Goal: Find specific page/section: Find specific page/section

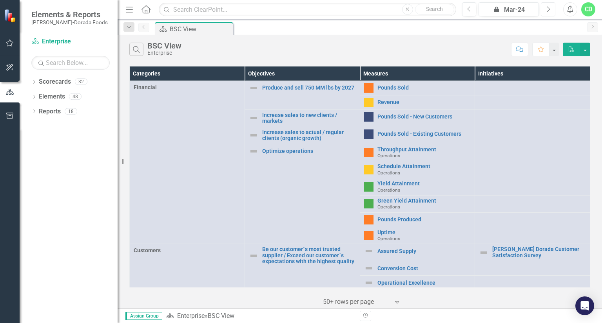
click at [549, 9] on icon "button" at bounding box center [548, 8] width 3 height 5
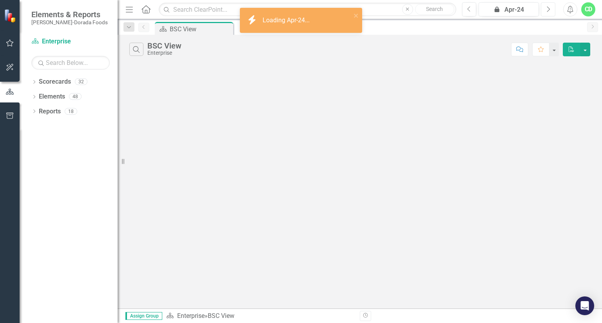
click at [549, 9] on icon "button" at bounding box center [548, 8] width 3 height 5
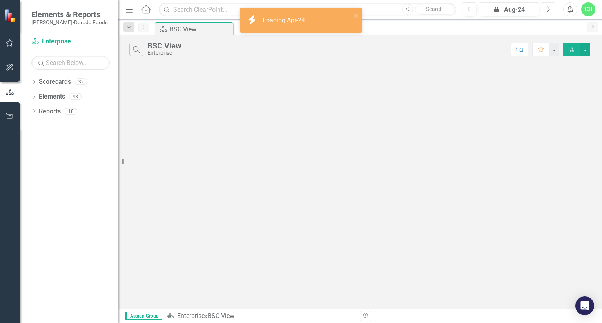
click at [549, 9] on icon "button" at bounding box center [548, 8] width 3 height 5
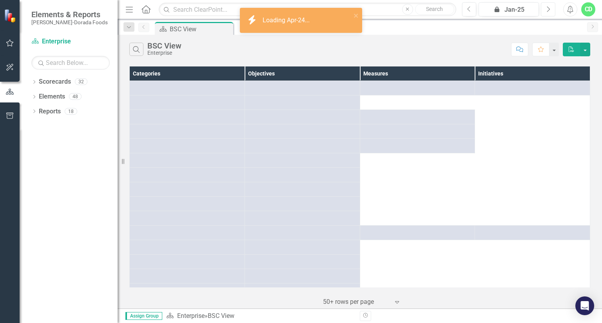
click at [549, 9] on icon "button" at bounding box center [548, 8] width 3 height 5
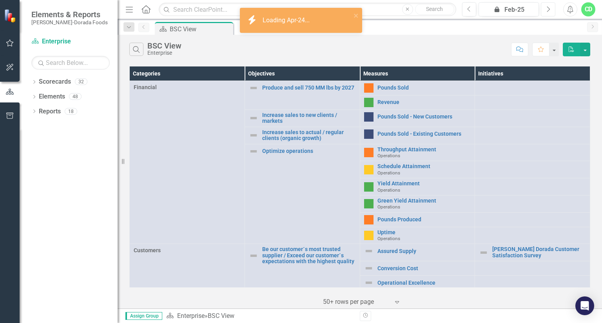
click at [549, 9] on icon "button" at bounding box center [548, 8] width 3 height 5
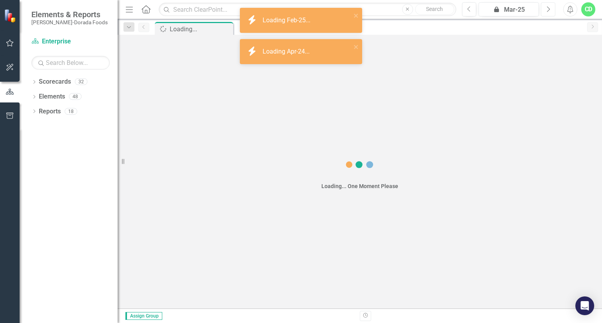
click at [549, 9] on icon "button" at bounding box center [548, 8] width 3 height 5
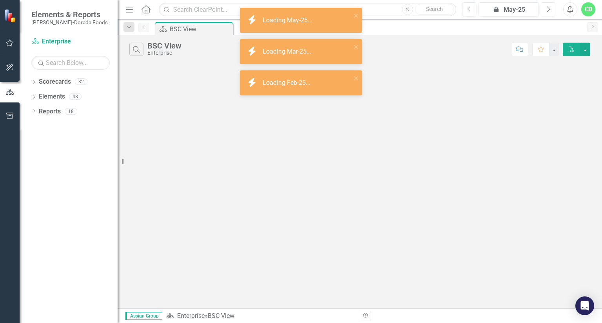
click at [549, 9] on icon "button" at bounding box center [548, 8] width 3 height 5
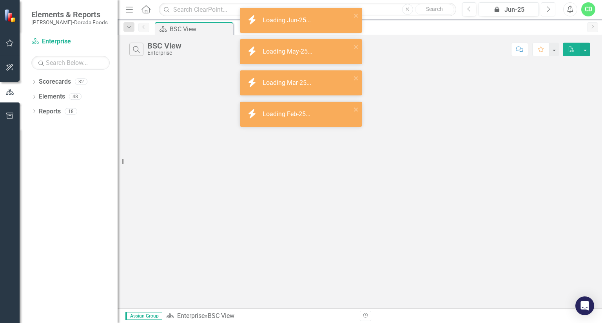
click at [549, 9] on icon "button" at bounding box center [548, 8] width 3 height 5
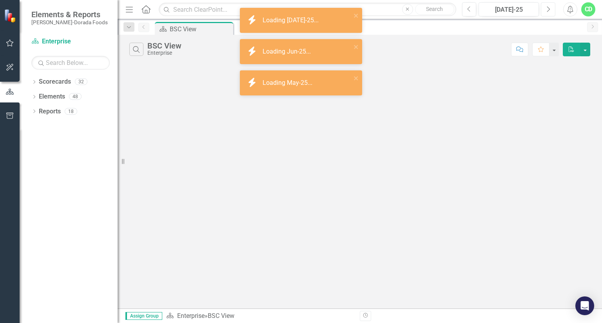
click at [549, 9] on icon "button" at bounding box center [548, 8] width 3 height 5
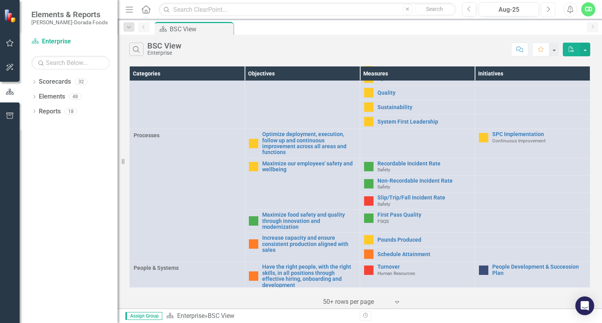
scroll to position [334, 0]
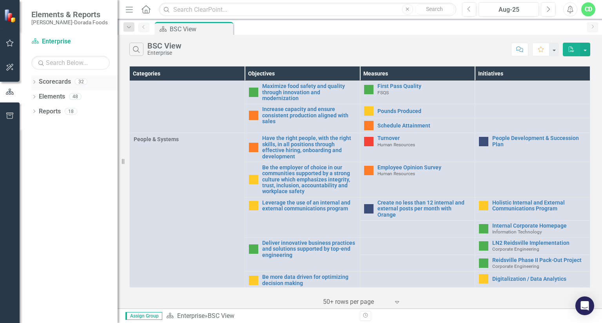
click at [34, 84] on icon "Dropdown" at bounding box center [33, 83] width 5 height 4
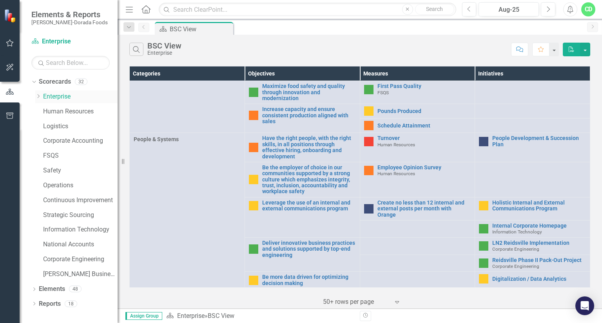
click at [39, 97] on icon "Dropdown" at bounding box center [38, 96] width 6 height 5
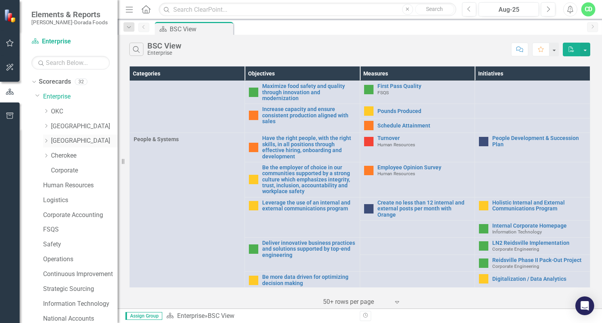
click at [70, 143] on link "[GEOGRAPHIC_DATA]" at bounding box center [84, 141] width 67 height 9
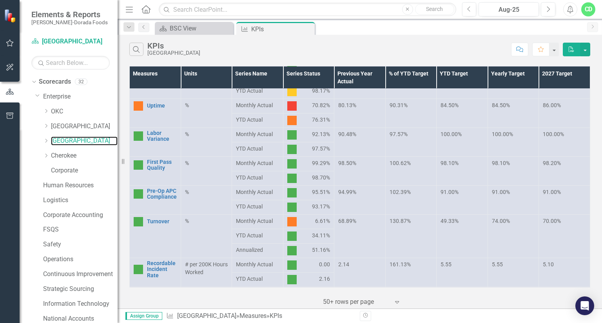
scroll to position [235, 0]
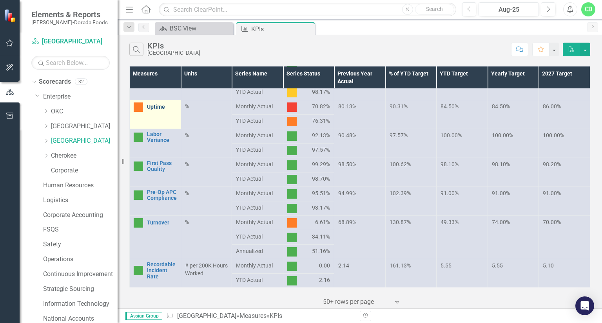
click at [150, 109] on link "Uptime" at bounding box center [162, 107] width 30 height 6
